Goal: Task Accomplishment & Management: Use online tool/utility

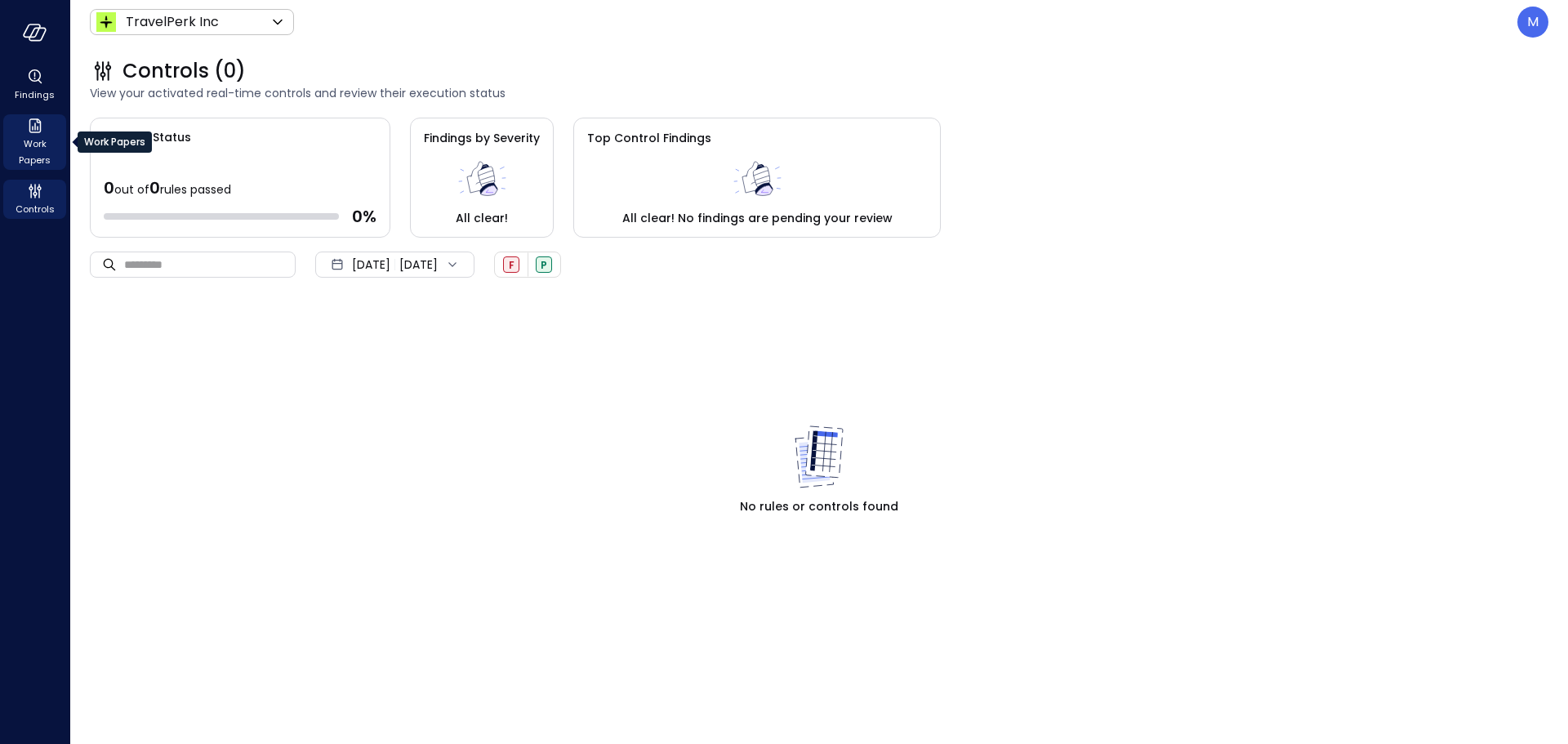
click at [30, 148] on span "Work Papers" at bounding box center [35, 152] width 50 height 33
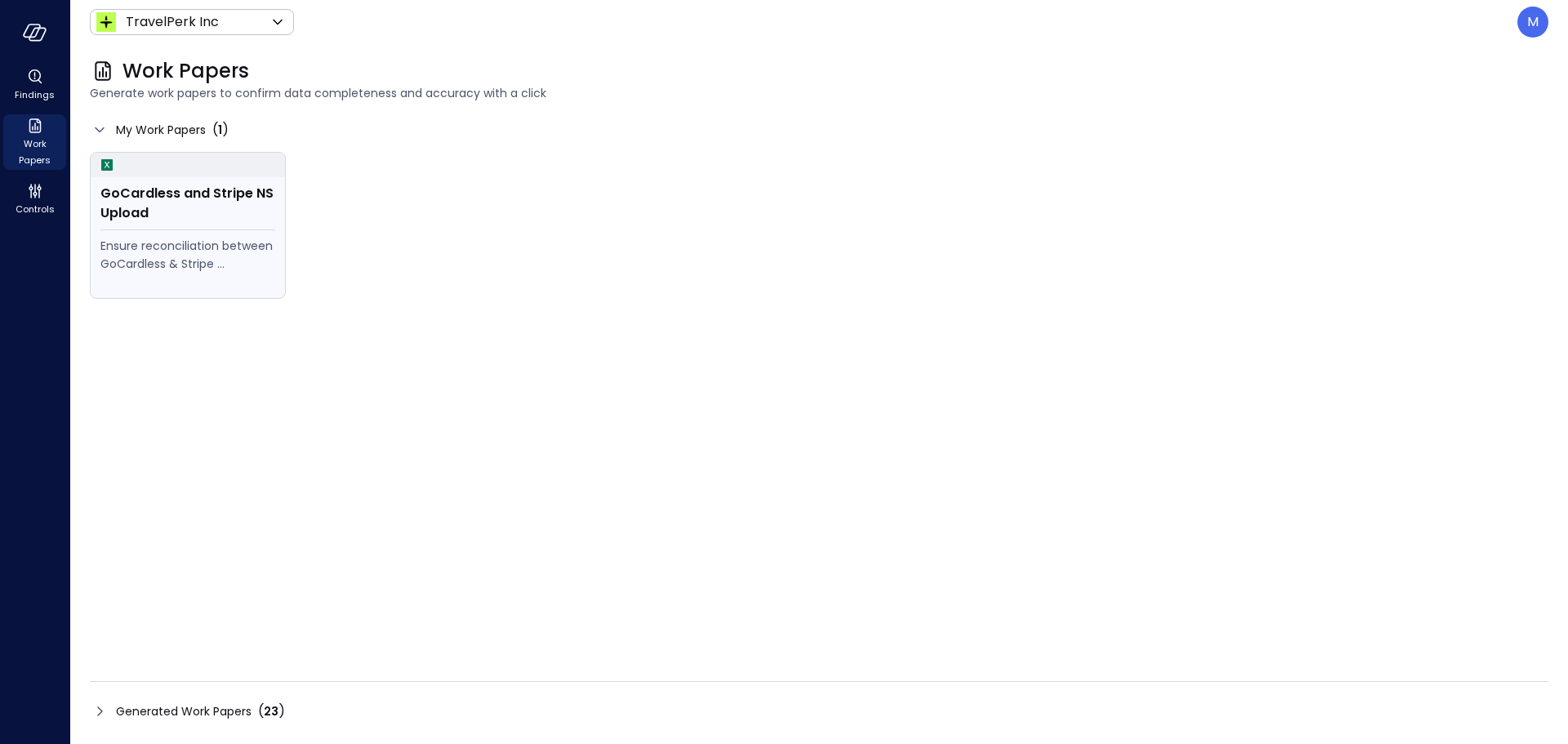
click at [180, 184] on div "GoCardless and Stripe NS Upload" at bounding box center [187, 203] width 175 height 40
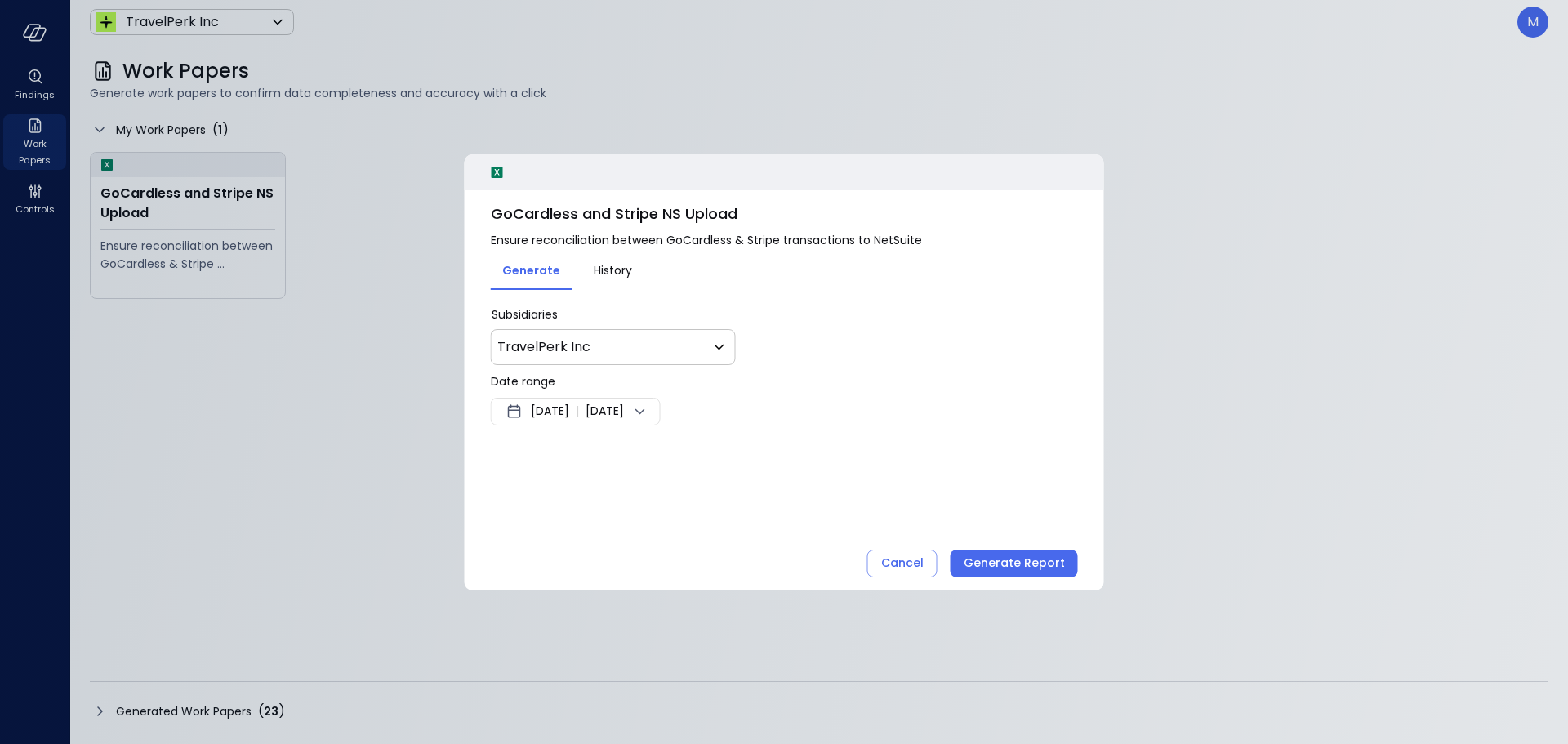
click at [556, 414] on span "[DATE]" at bounding box center [550, 412] width 39 height 19
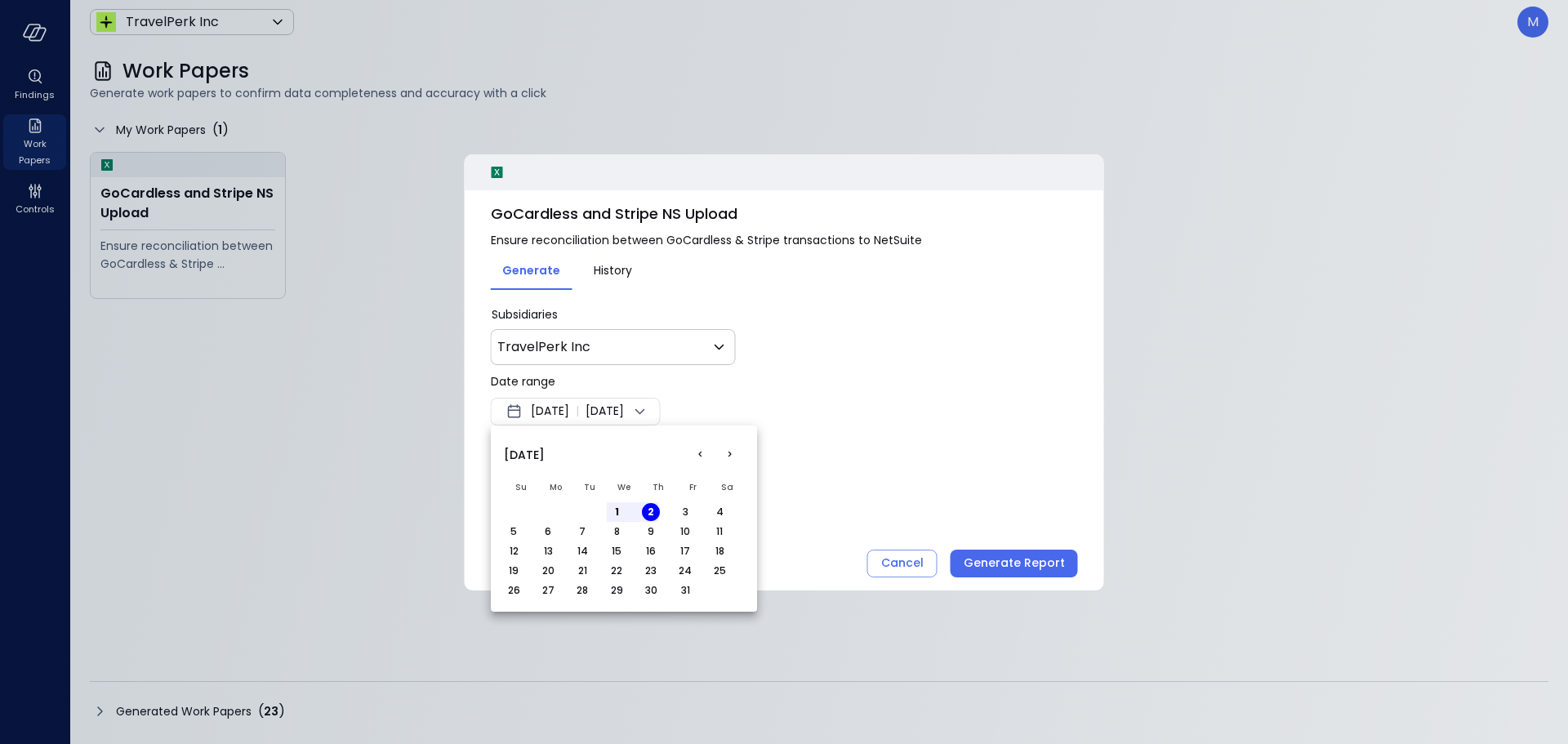
click at [694, 453] on button "<" at bounding box center [699, 455] width 29 height 29
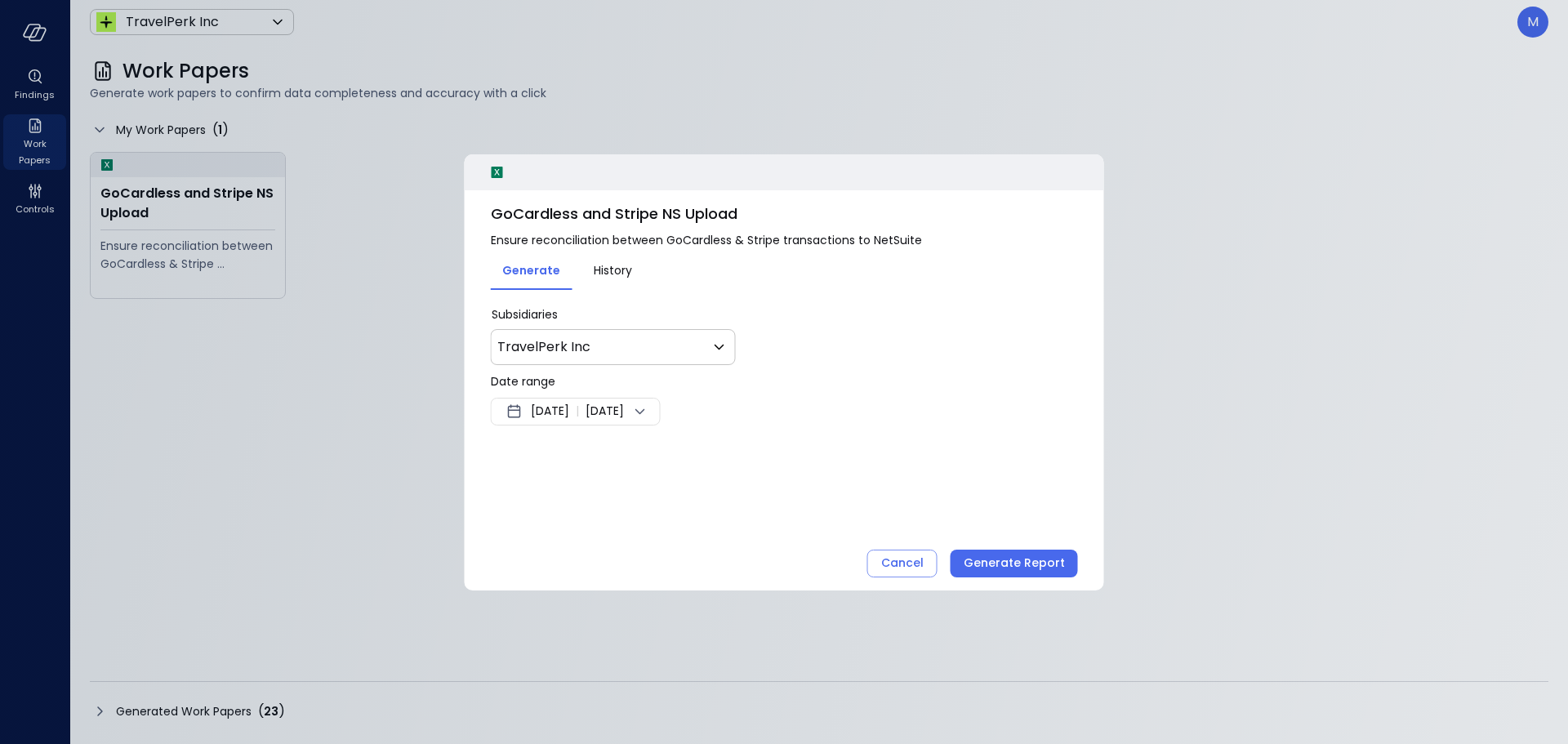
click at [614, 259] on button "History" at bounding box center [613, 270] width 82 height 27
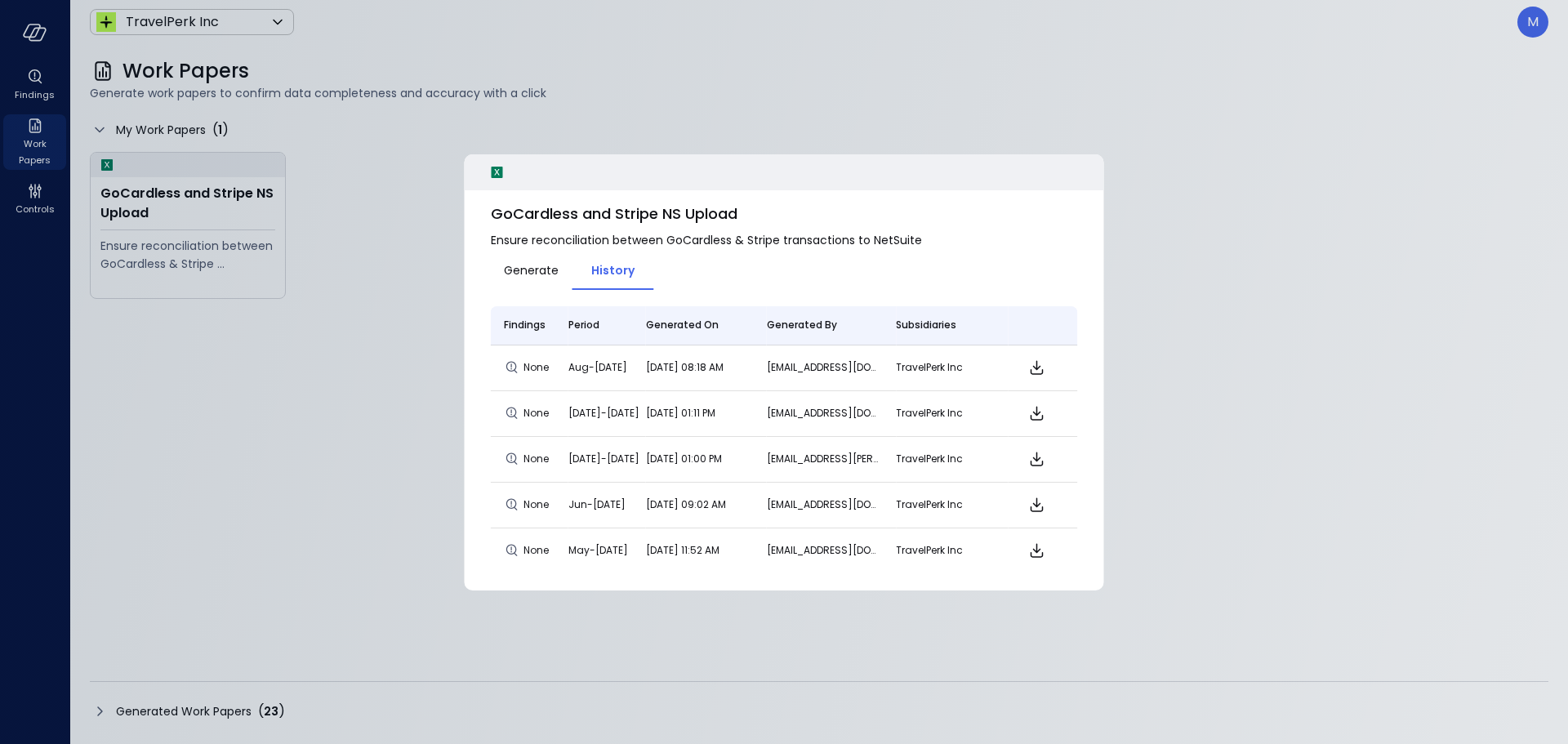
click at [520, 272] on span "Generate" at bounding box center [530, 270] width 55 height 18
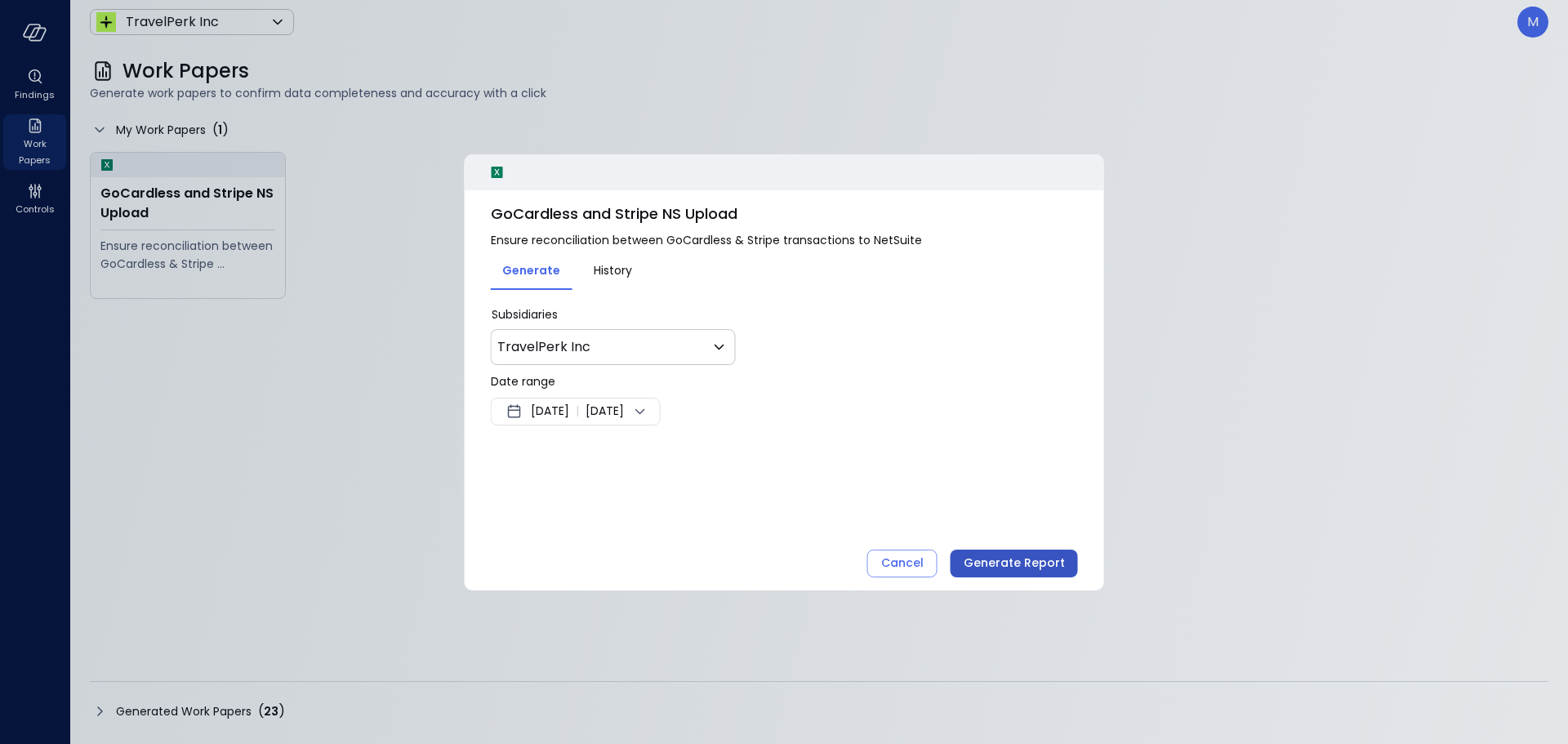
click at [1041, 560] on div "Generate Report" at bounding box center [1013, 562] width 101 height 20
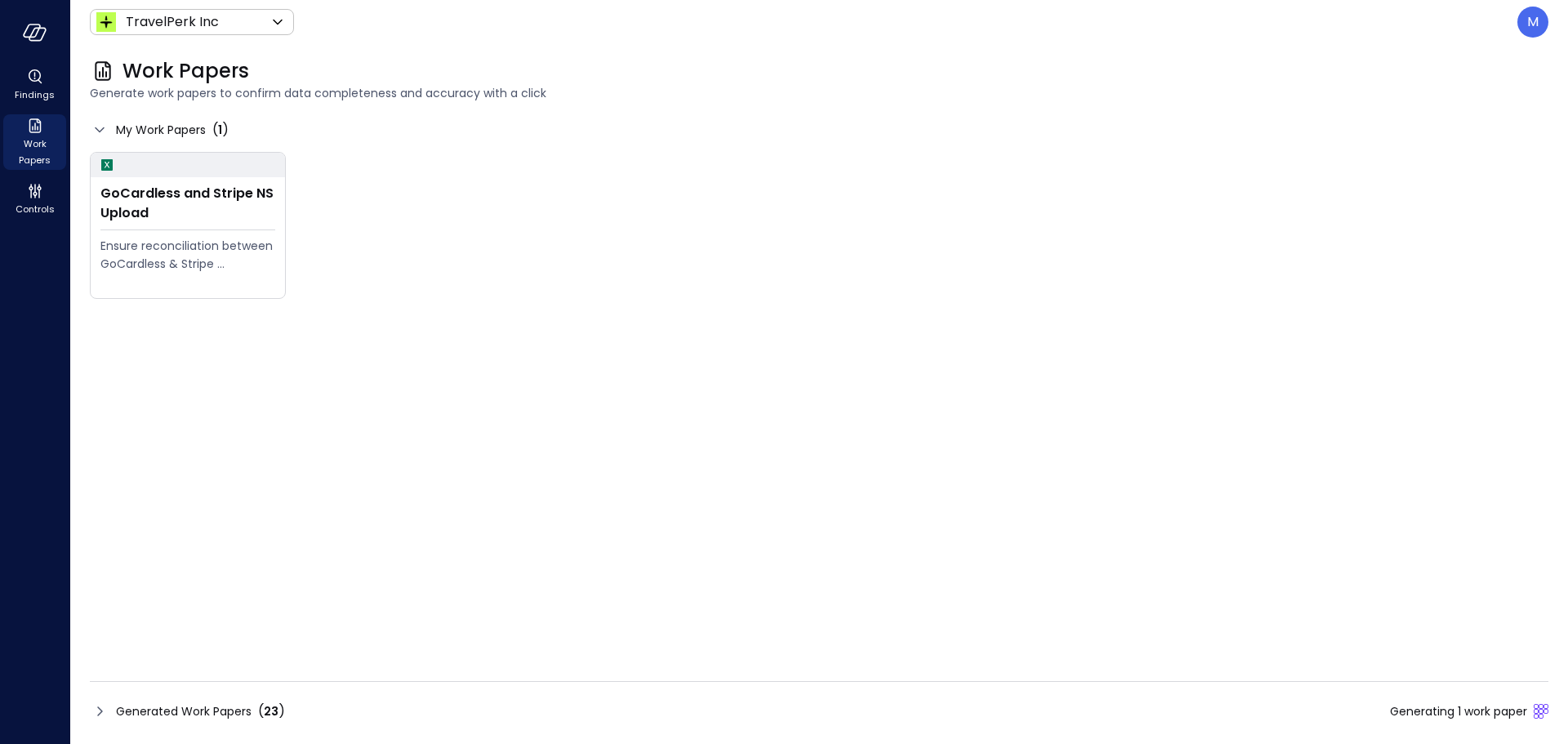
click at [113, 714] on div "Generated Work Papers ( 23 )" at bounding box center [187, 711] width 195 height 19
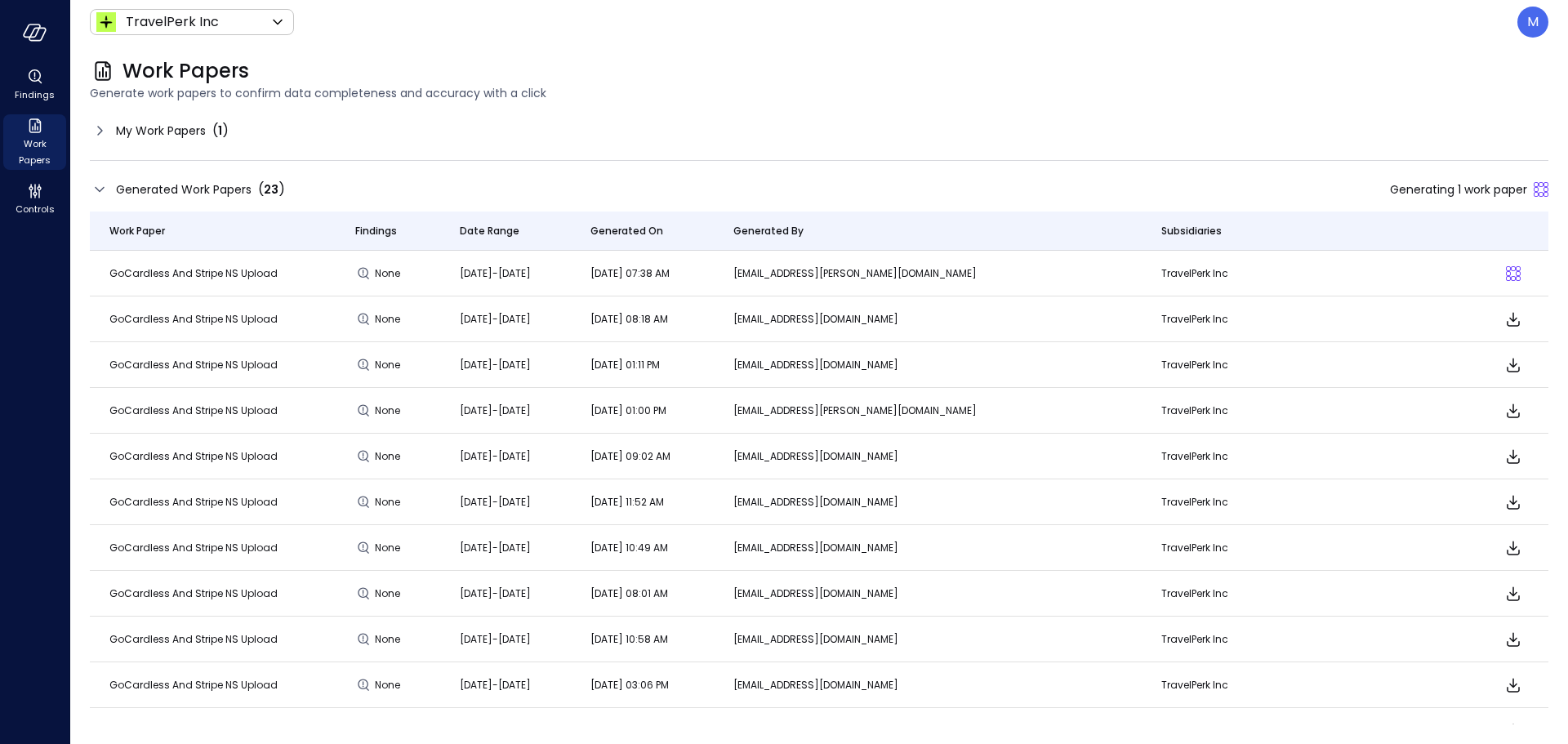
click at [112, 122] on div "My Work Papers ( 1 )" at bounding box center [159, 130] width 139 height 19
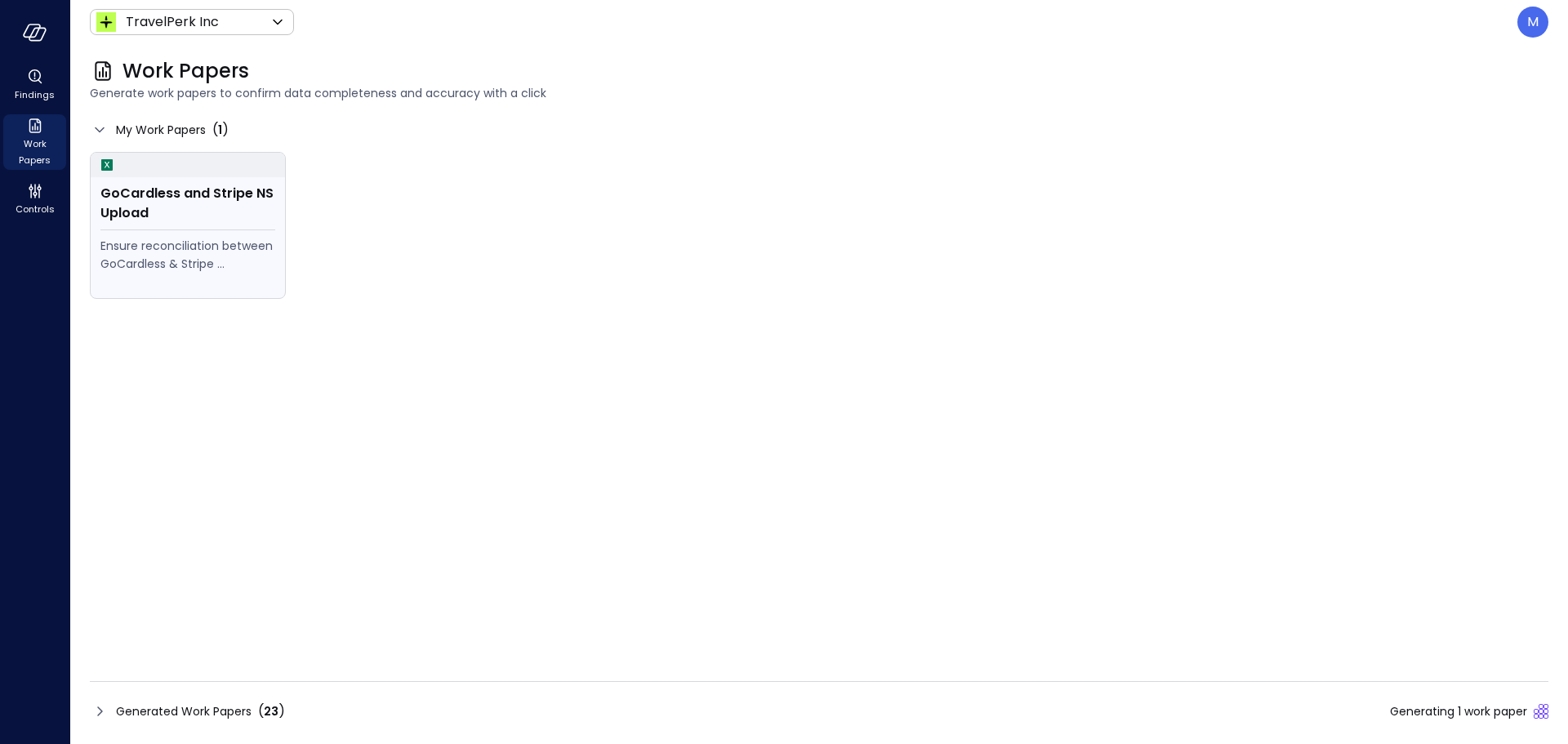
click at [203, 184] on div "GoCardless and Stripe NS Upload" at bounding box center [187, 203] width 175 height 40
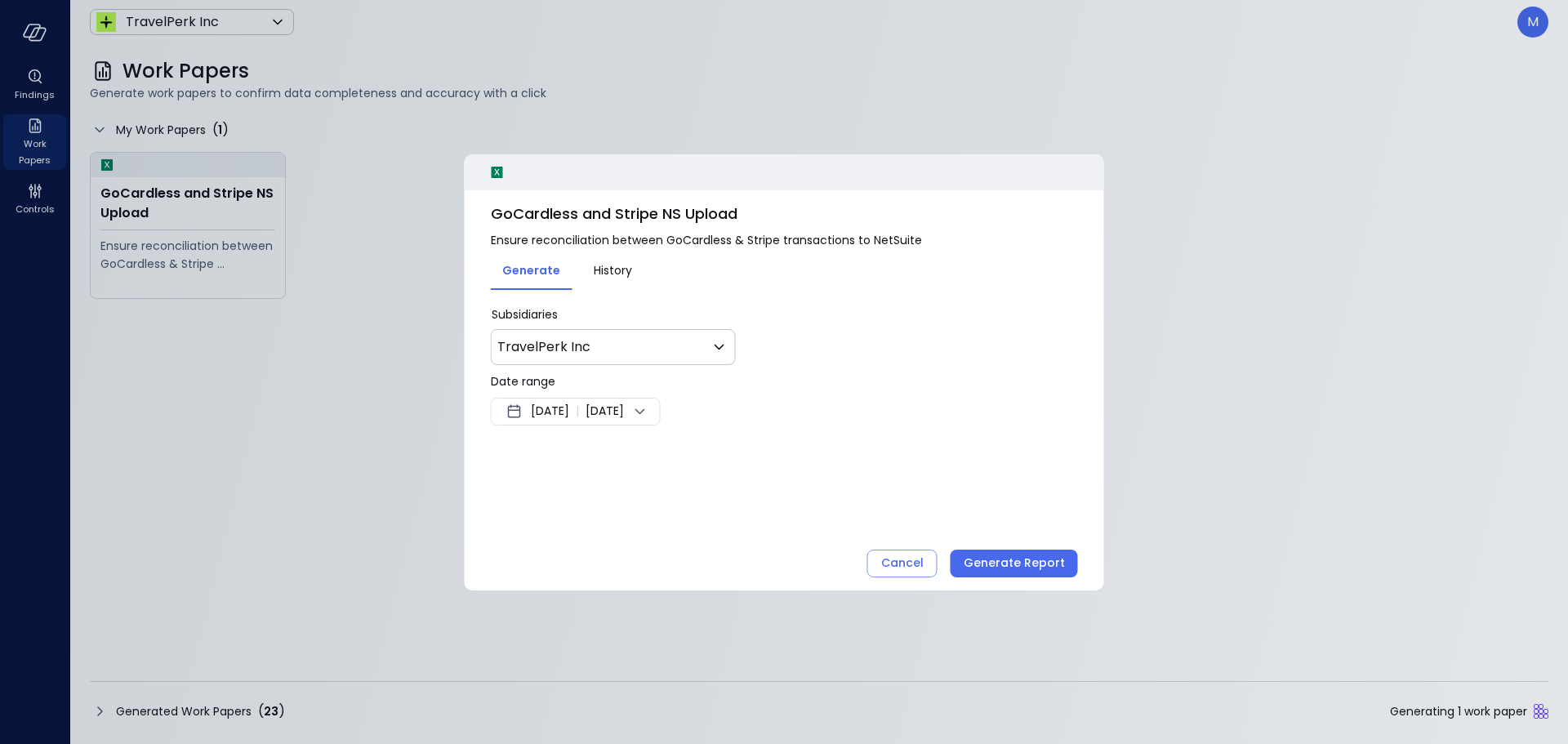
click at [569, 402] on span "[DATE]" at bounding box center [550, 412] width 39 height 19
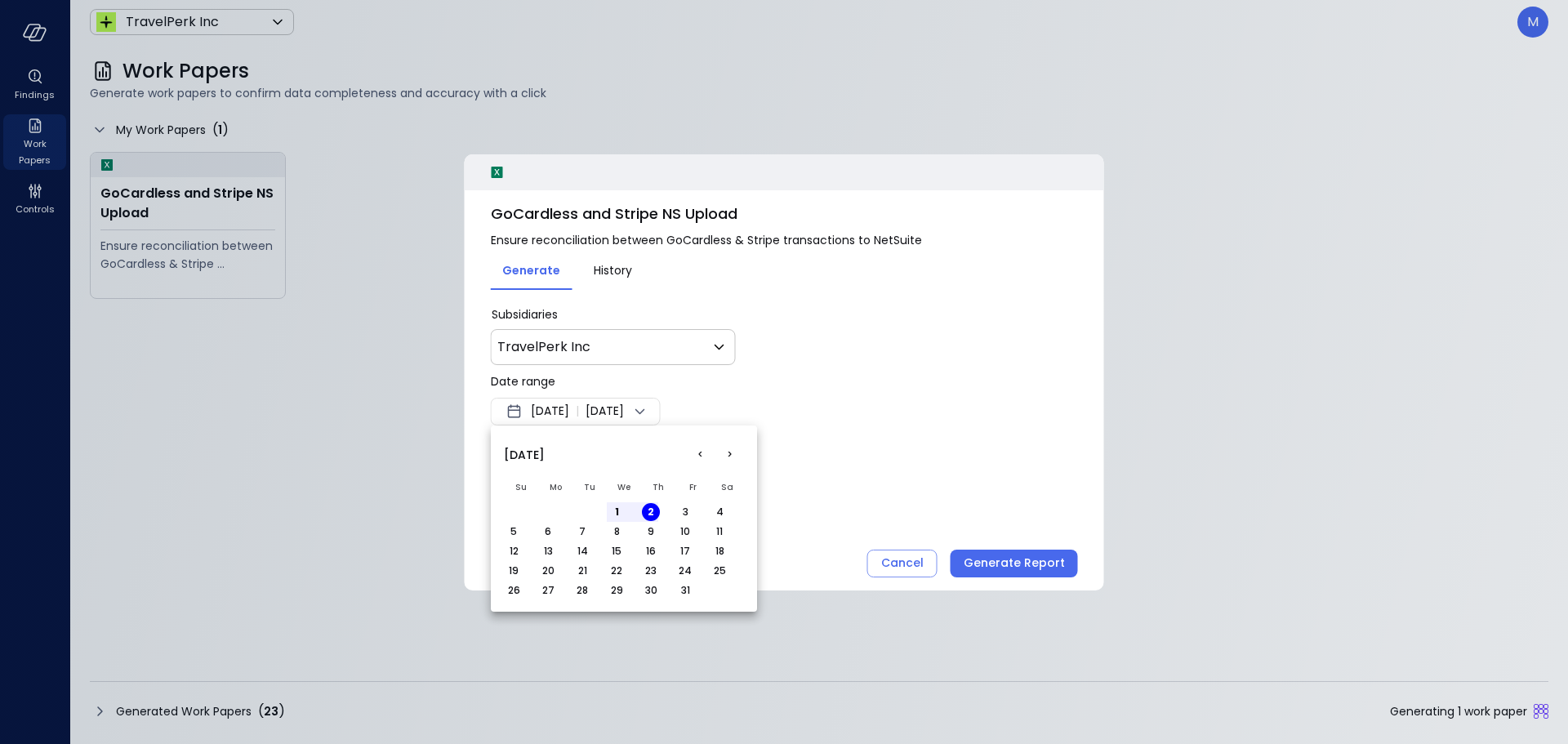
click at [693, 447] on button "<" at bounding box center [699, 455] width 29 height 29
click at [540, 509] on button "1" at bounding box center [548, 512] width 18 height 18
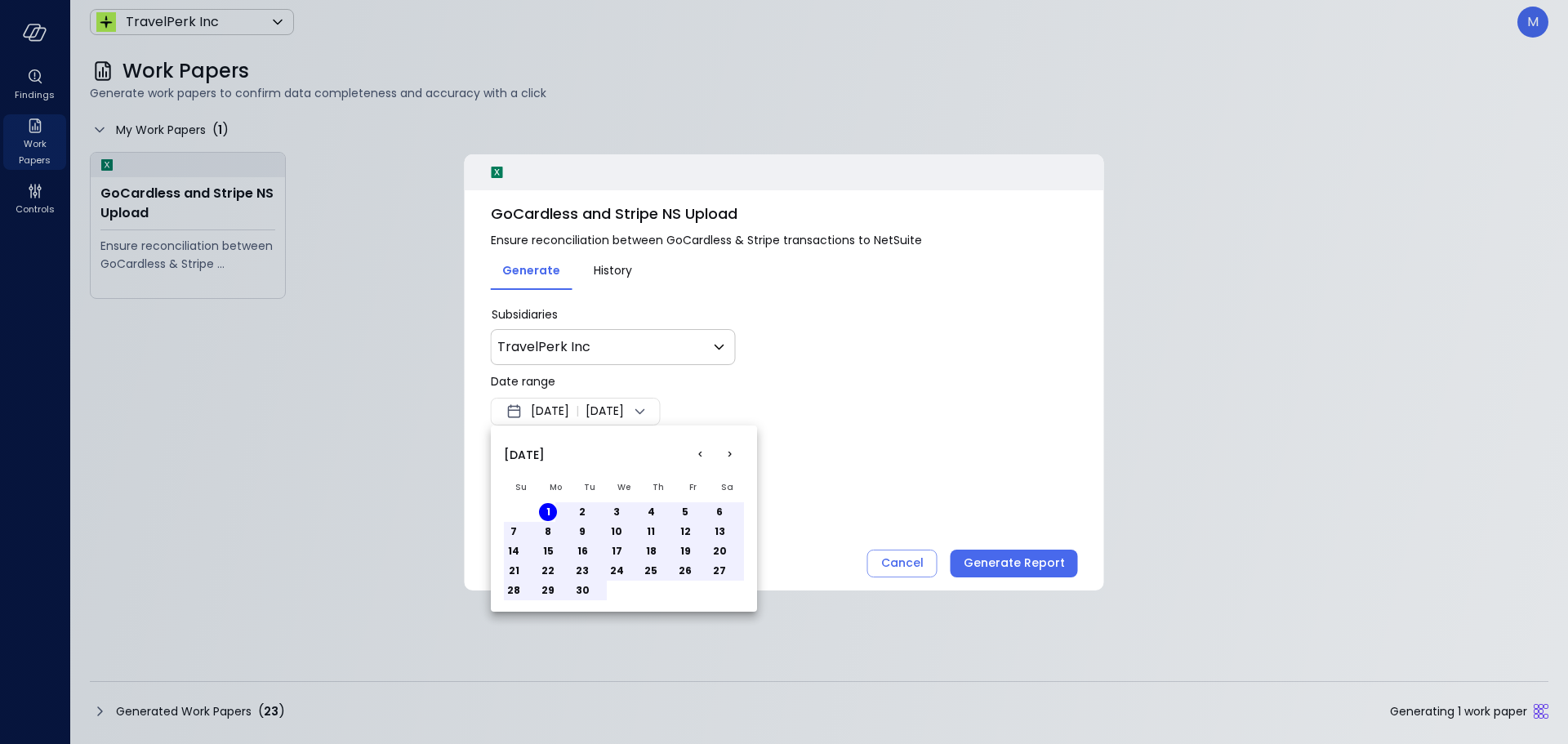
click at [995, 561] on div at bounding box center [784, 372] width 1568 height 744
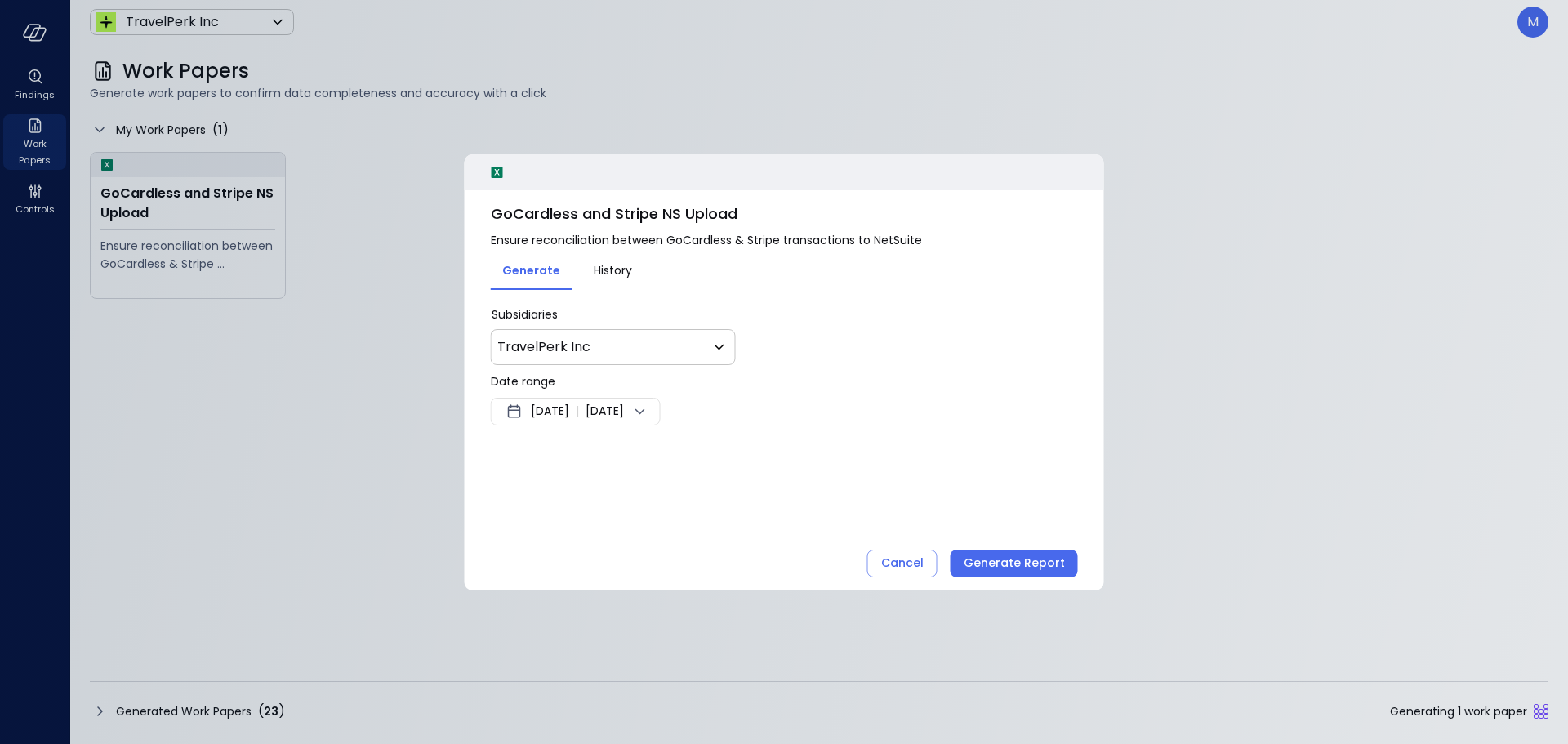
click at [995, 561] on div "Generate Report" at bounding box center [1013, 562] width 101 height 20
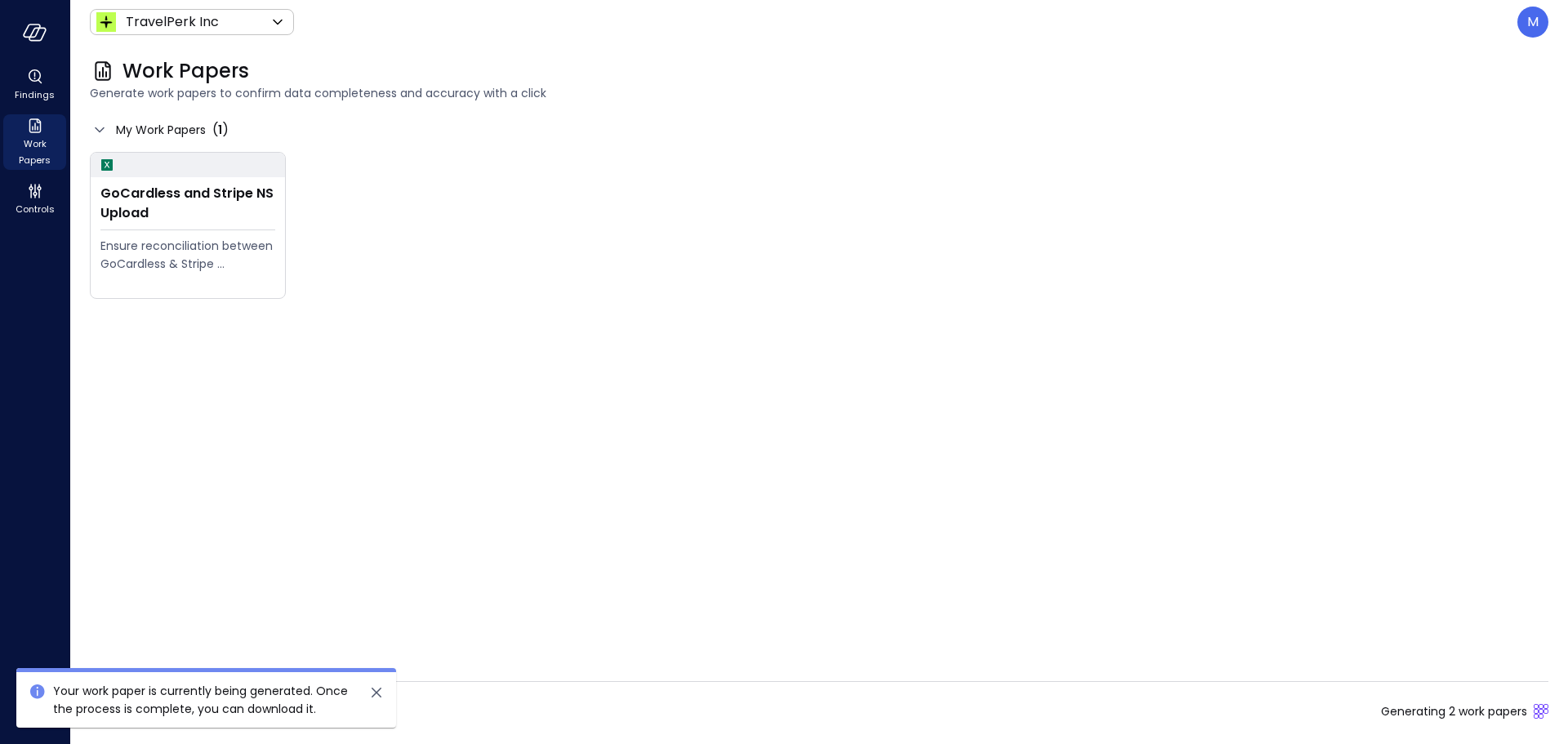
click at [1537, 722] on div "Generated Work Papers ( 23 ) Generating 2 work papers" at bounding box center [818, 711] width 1458 height 26
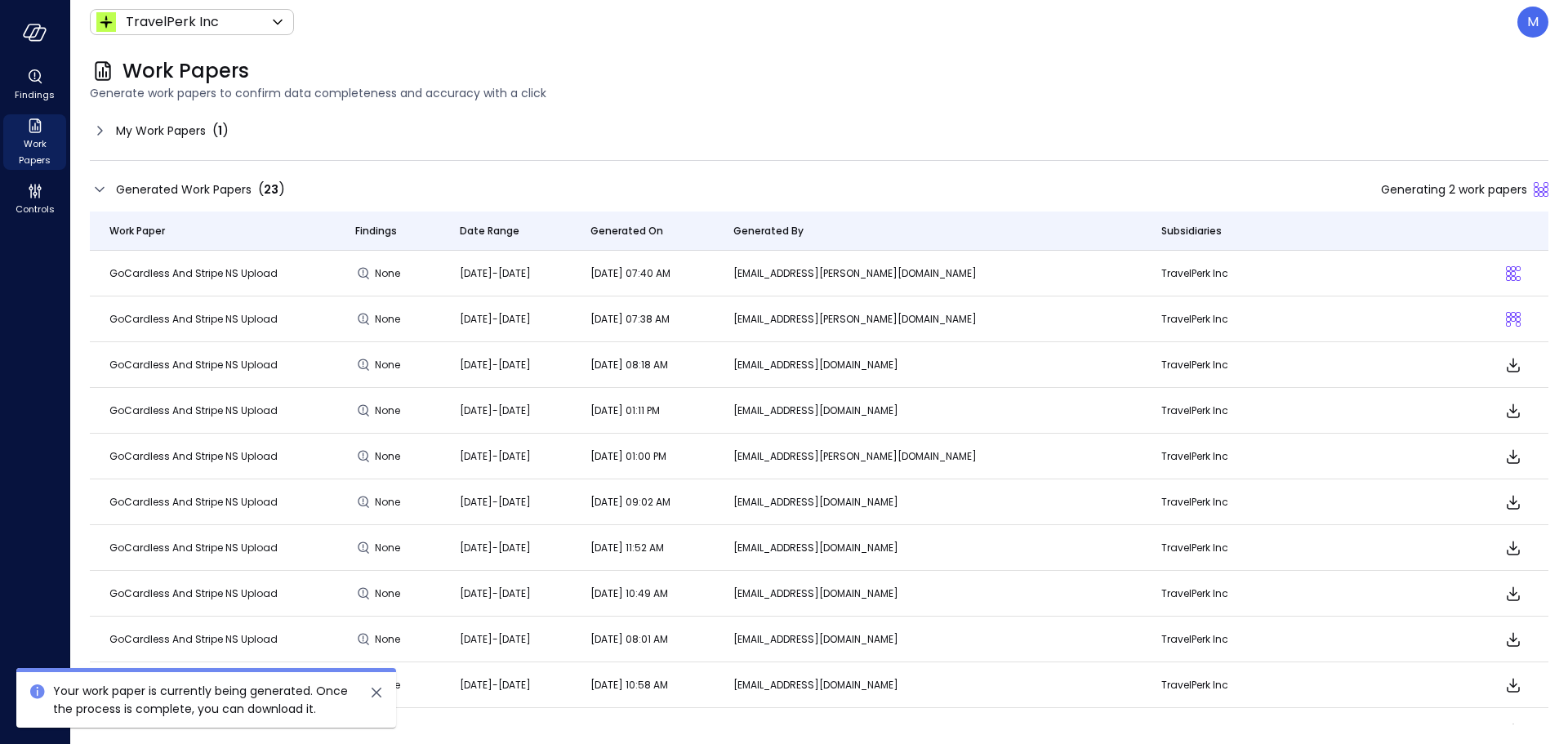
click at [1250, 318] on p "TravelPerk Inc" at bounding box center [1284, 319] width 245 height 16
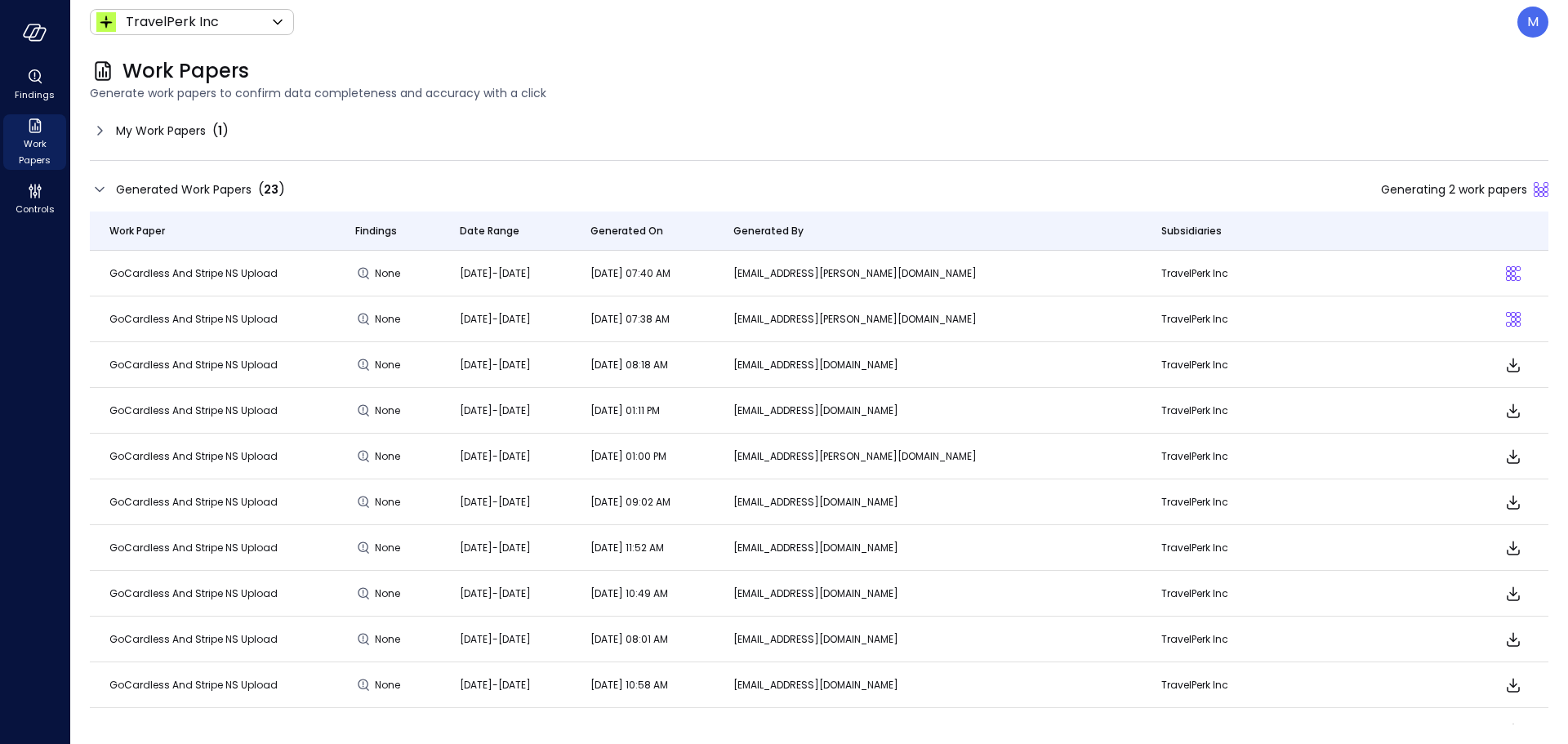
drag, startPoint x: 236, startPoint y: 319, endPoint x: 1492, endPoint y: 312, distance: 1256.0
click at [1505, 312] on div "Sliding puzzle loader" at bounding box center [1507, 314] width 5 height 5
click at [1511, 326] on div "Sliding puzzle loader" at bounding box center [1513, 324] width 5 height 5
drag, startPoint x: 1497, startPoint y: 326, endPoint x: 1048, endPoint y: 331, distance: 449.0
click at [1048, 331] on td "[EMAIL_ADDRESS][PERSON_NAME][DOMAIN_NAME]" at bounding box center [927, 319] width 428 height 45
